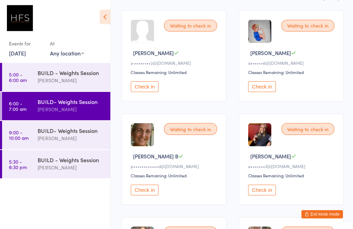
scroll to position [103, 0]
click at [263, 193] on button "Check in" at bounding box center [261, 189] width 28 height 11
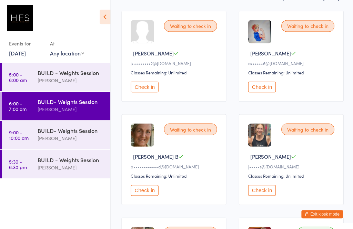
click at [149, 86] on button "Check in" at bounding box center [144, 86] width 28 height 11
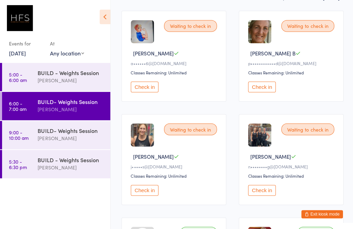
click at [275, 195] on button "Check in" at bounding box center [261, 189] width 28 height 11
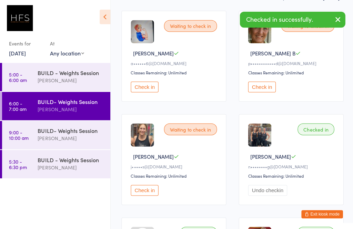
click at [153, 85] on button "Check in" at bounding box center [144, 86] width 28 height 11
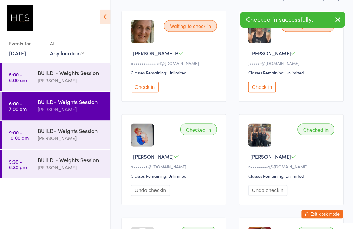
click at [152, 86] on button "Check in" at bounding box center [144, 86] width 28 height 11
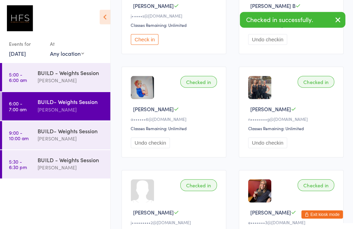
scroll to position [151, 0]
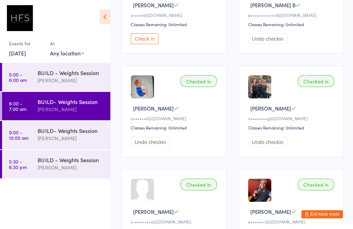
click at [151, 38] on button "Check in" at bounding box center [144, 38] width 28 height 11
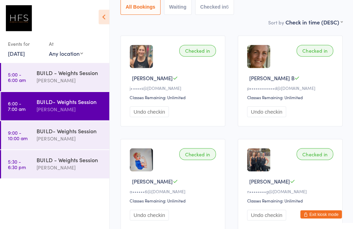
scroll to position [76, 0]
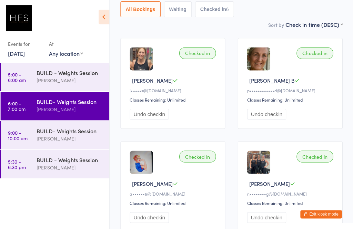
click at [212, 11] on button "Checked in 6" at bounding box center [215, 9] width 39 height 16
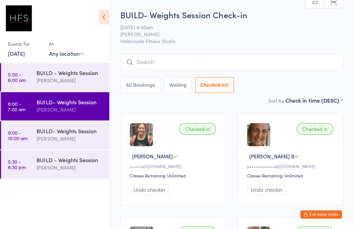
scroll to position [1, 0]
click at [230, 55] on input "search" at bounding box center [231, 62] width 221 height 16
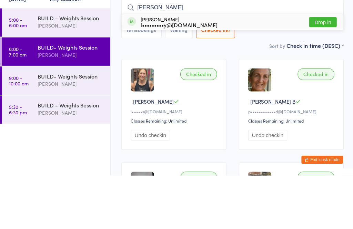
type input "[PERSON_NAME]"
click at [173, 77] on div "l•••••••••y@[DOMAIN_NAME]" at bounding box center [178, 80] width 77 height 6
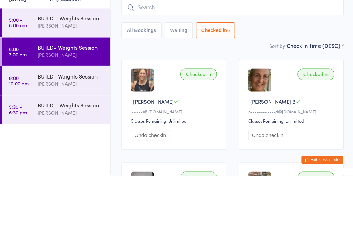
scroll to position [55, 0]
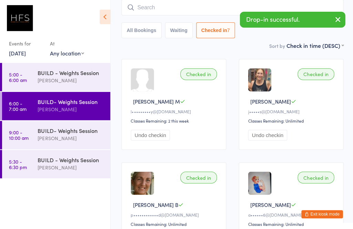
click at [204, 75] on div "Checked in" at bounding box center [198, 74] width 37 height 12
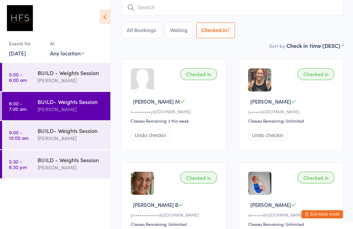
click at [203, 72] on div "Checked in" at bounding box center [198, 74] width 37 height 12
click at [198, 78] on div "Checked in" at bounding box center [198, 74] width 37 height 12
click at [73, 142] on div "[PERSON_NAME]" at bounding box center [71, 138] width 67 height 8
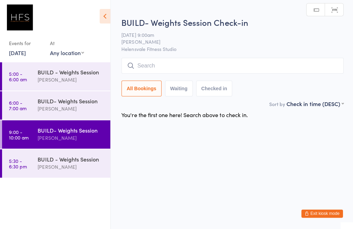
click at [62, 170] on div "[PERSON_NAME]" at bounding box center [71, 167] width 67 height 8
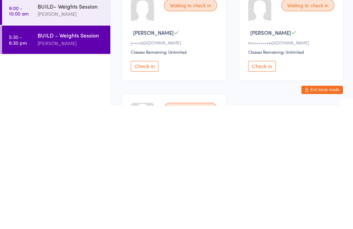
scroll to position [116, 0]
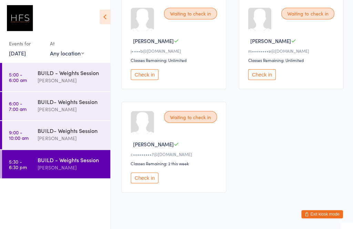
click at [68, 142] on div "[PERSON_NAME]" at bounding box center [71, 138] width 67 height 8
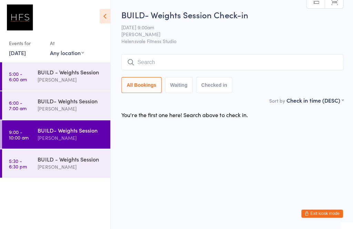
click at [69, 137] on div "[PERSON_NAME]" at bounding box center [71, 138] width 67 height 8
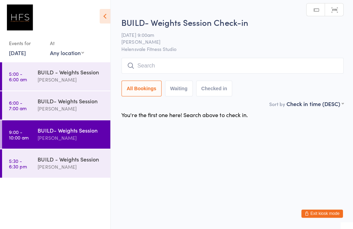
click at [74, 171] on div "BUILD - Weights Session [PERSON_NAME]" at bounding box center [74, 163] width 72 height 27
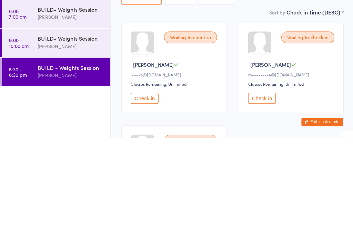
scroll to position [116, 0]
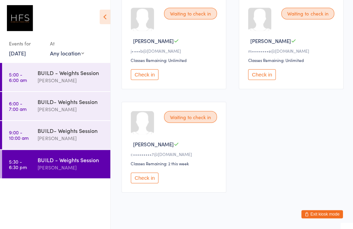
click at [70, 134] on div "BUILD- Weights Session" at bounding box center [71, 131] width 67 height 8
